Goal: Information Seeking & Learning: Understand process/instructions

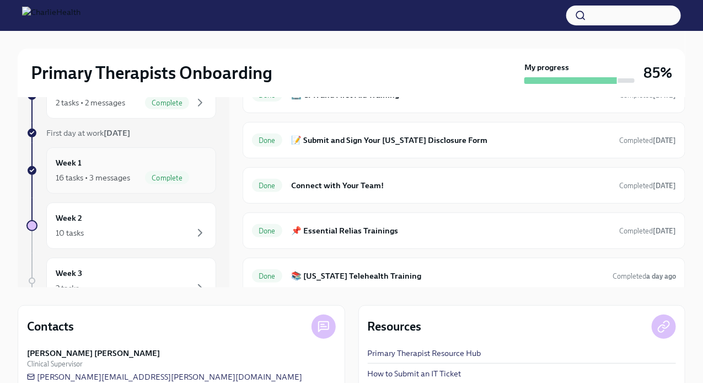
scroll to position [84, 0]
click at [100, 217] on div "Week 2 10 tasks" at bounding box center [131, 225] width 151 height 28
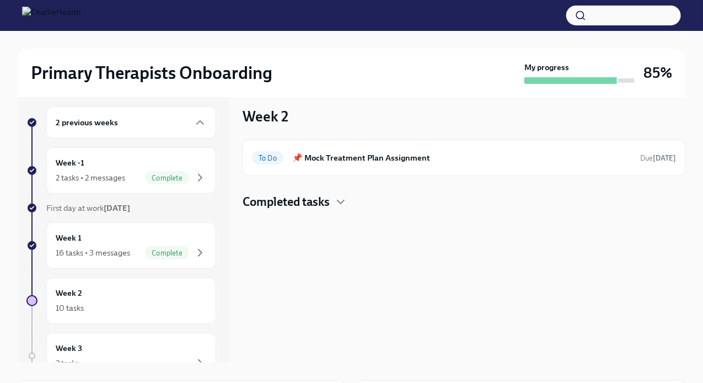
scroll to position [6, 0]
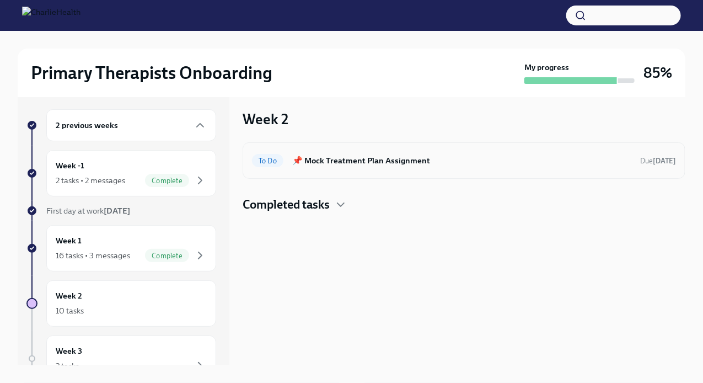
click at [310, 155] on h6 "📌 Mock Treatment Plan Assignment" at bounding box center [461, 160] width 339 height 12
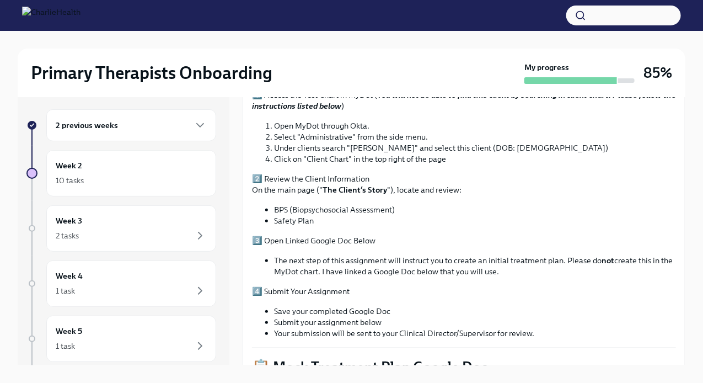
scroll to position [189, 0]
drag, startPoint x: 351, startPoint y: 146, endPoint x: 405, endPoint y: 146, distance: 54.1
click at [405, 146] on li "Under clients search "[PERSON_NAME]" and select this client (DOB: [DEMOGRAPHIC_…" at bounding box center [475, 146] width 402 height 11
copy li "[PERSON_NAME]"
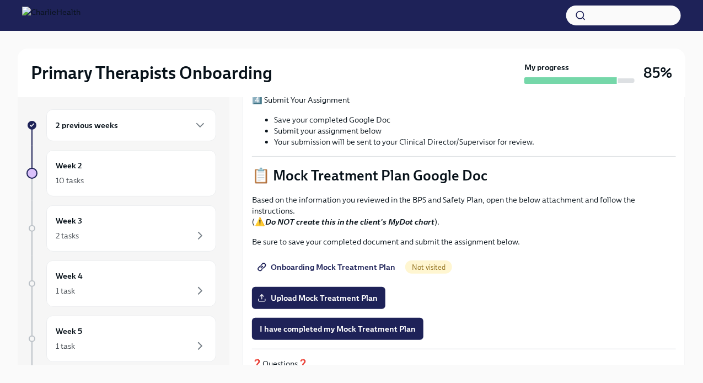
scroll to position [395, 0]
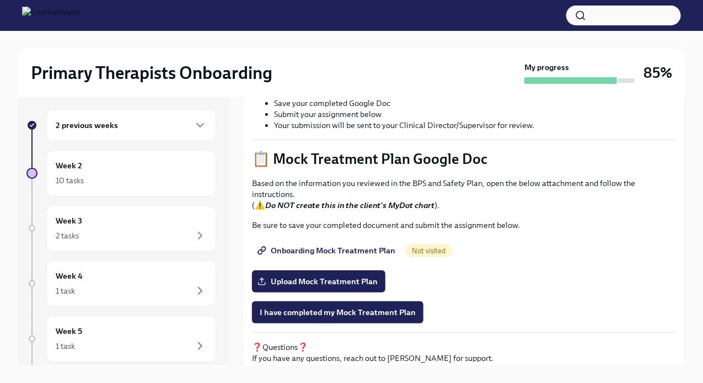
click at [307, 245] on span "Onboarding Mock Treatment Plan" at bounding box center [328, 250] width 136 height 11
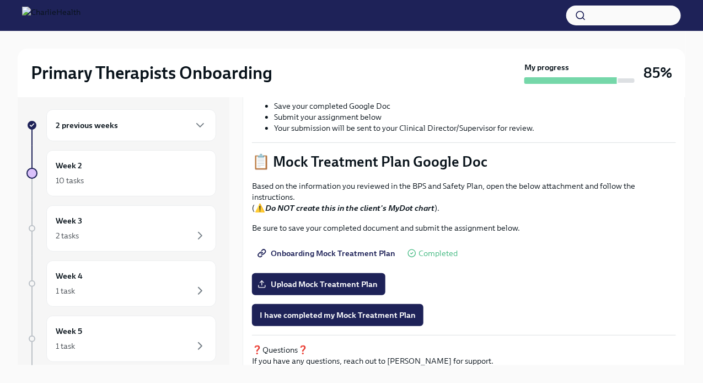
scroll to position [386, 0]
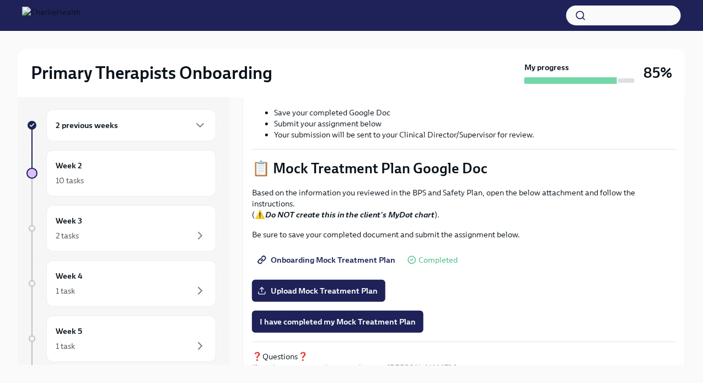
click at [308, 257] on span "Onboarding Mock Treatment Plan" at bounding box center [328, 259] width 136 height 11
